Goal: Navigation & Orientation: Find specific page/section

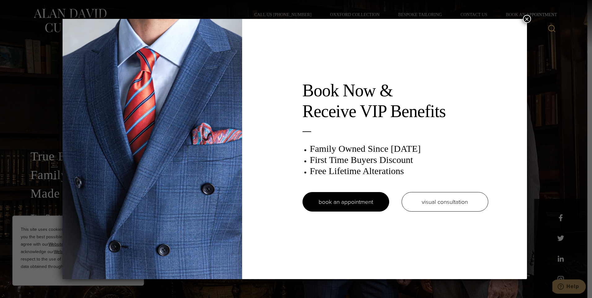
click at [528, 18] on button "×" at bounding box center [527, 19] width 8 height 8
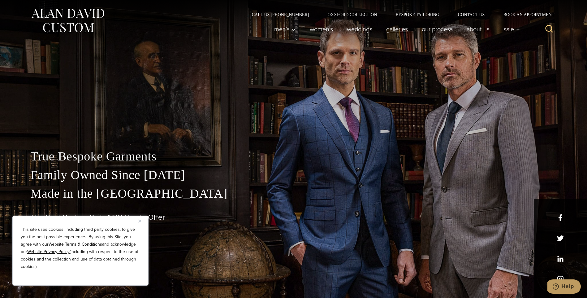
click at [400, 32] on link "Galleries" at bounding box center [397, 29] width 36 height 12
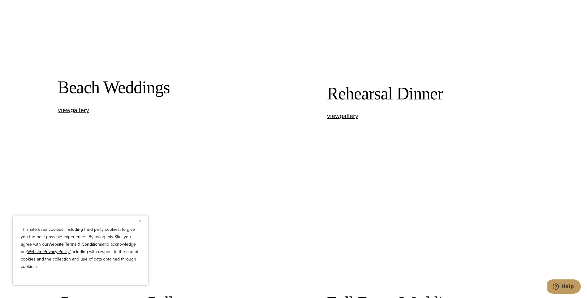
scroll to position [1022, 0]
